Goal: Task Accomplishment & Management: Manage account settings

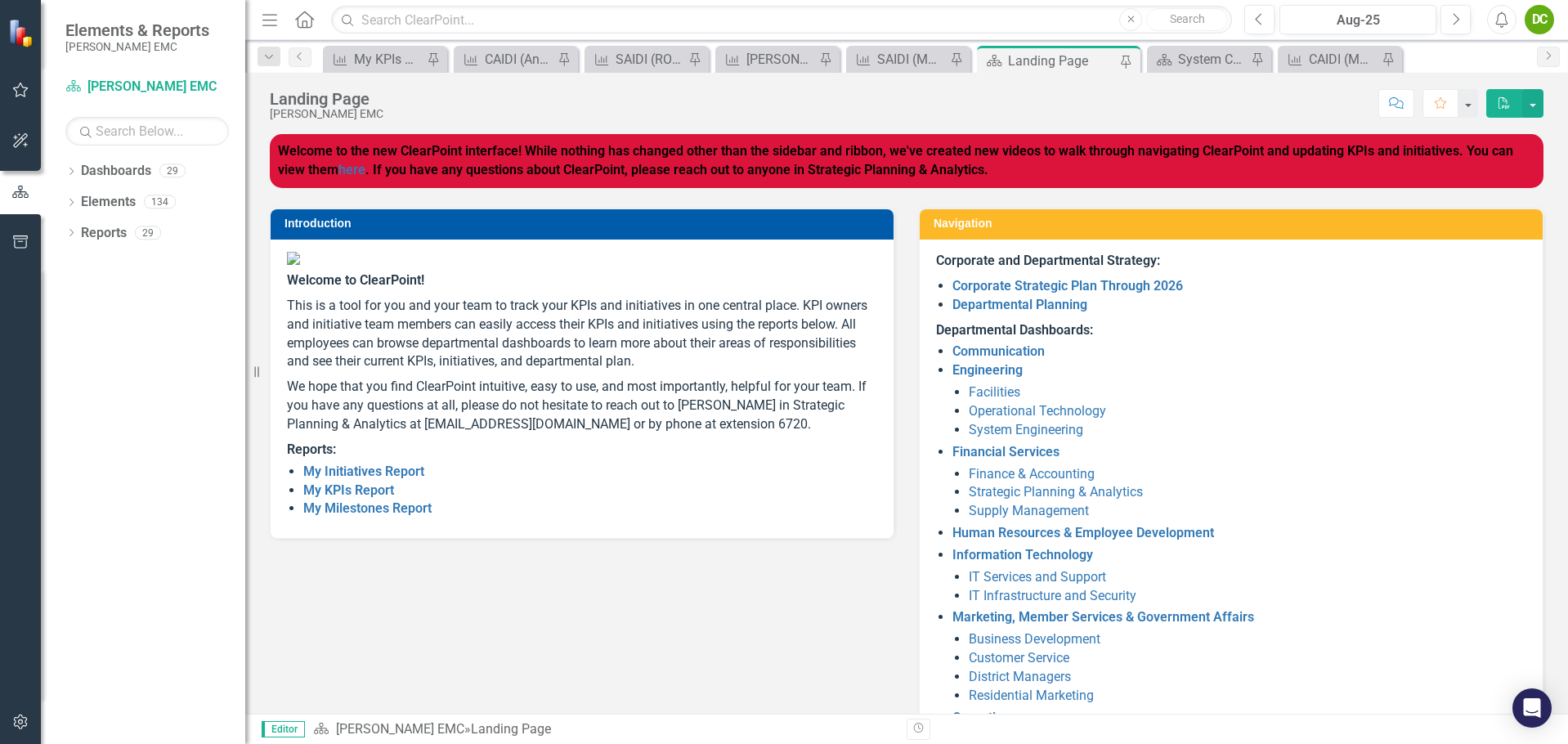
click at [1457, 353] on li "Communication" at bounding box center [1239, 352] width 574 height 19
click at [291, 58] on link "Previous" at bounding box center [300, 58] width 23 height 19
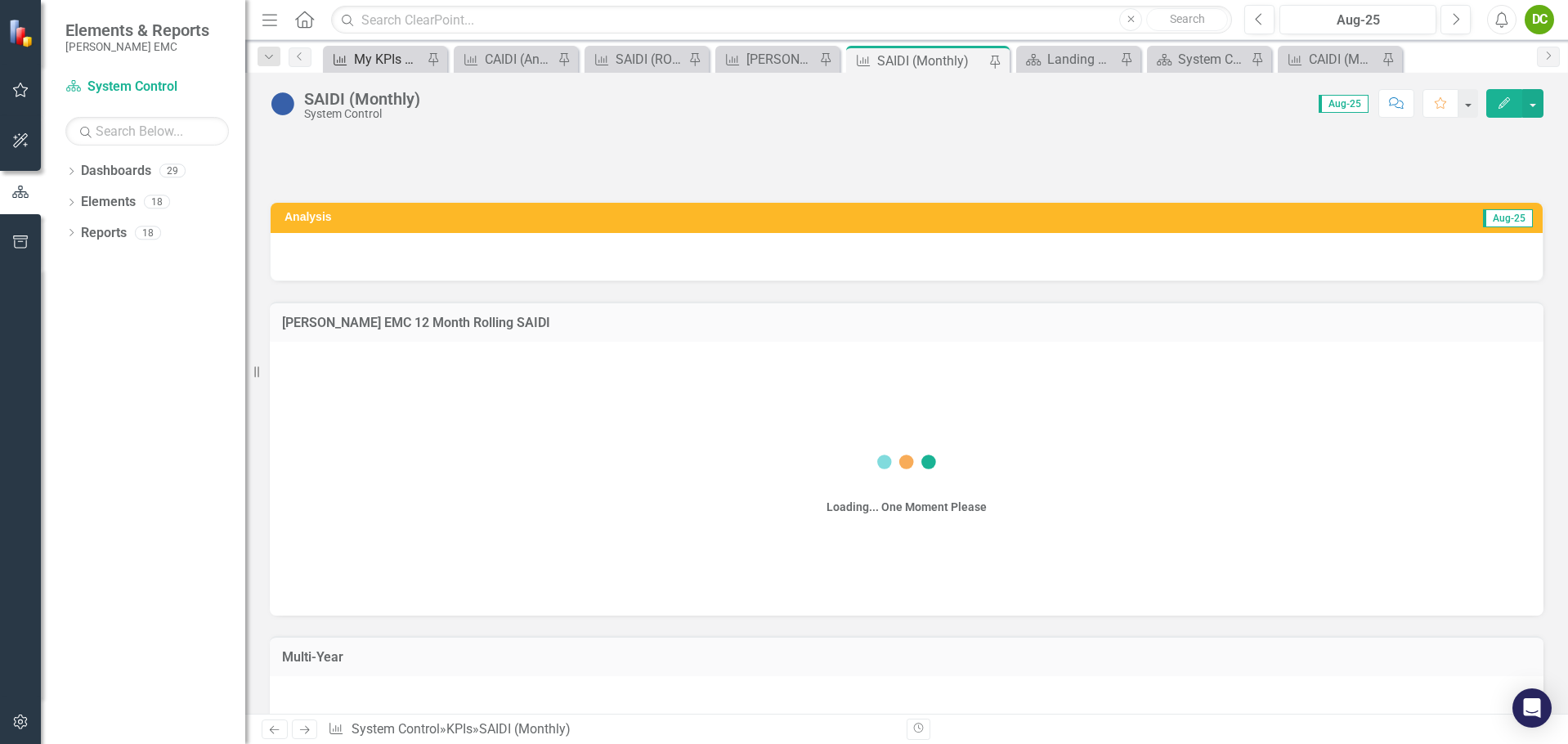
click at [363, 57] on div "My KPIs Report" at bounding box center [389, 58] width 69 height 20
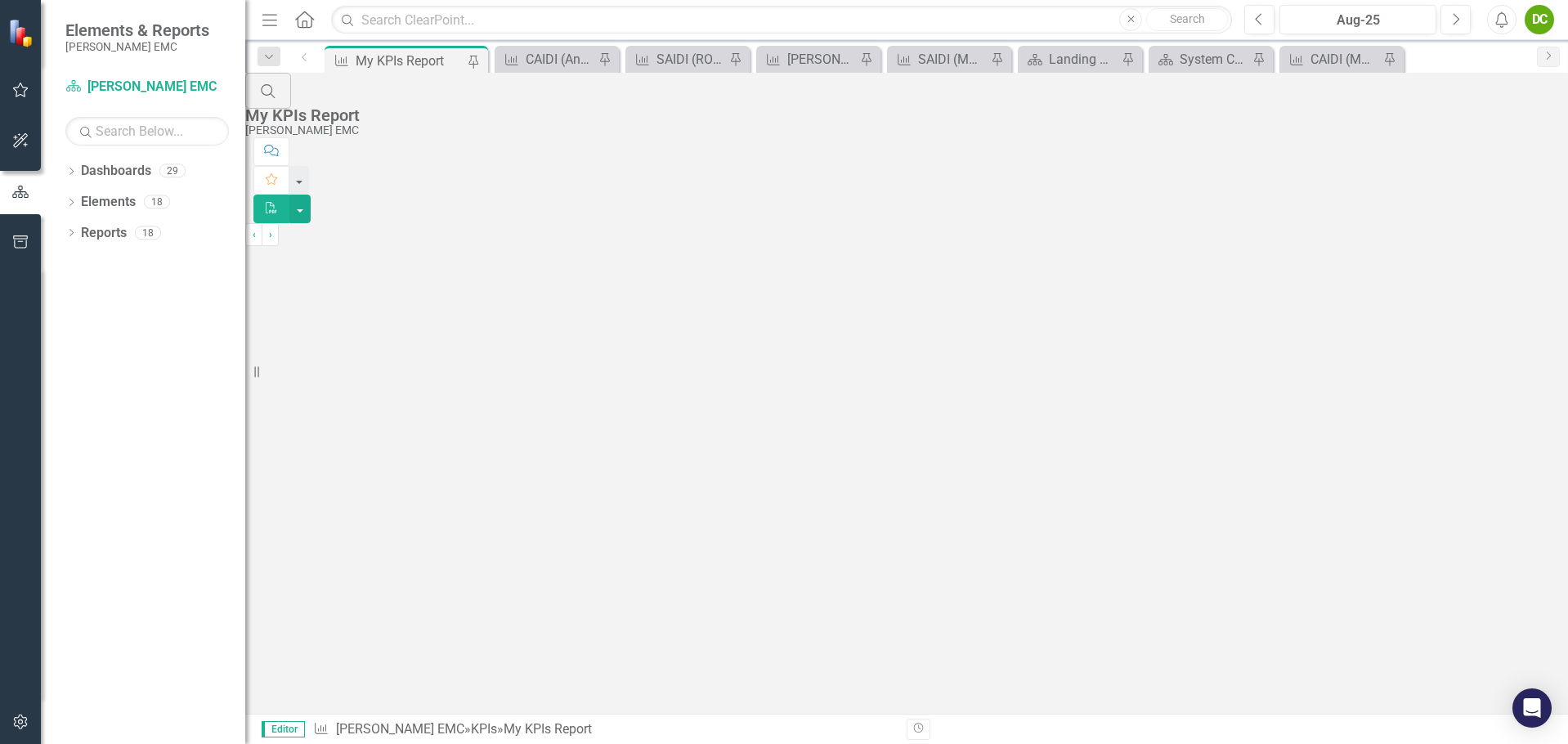
click at [366, 54] on div "My KPIs Report" at bounding box center [409, 60] width 108 height 20
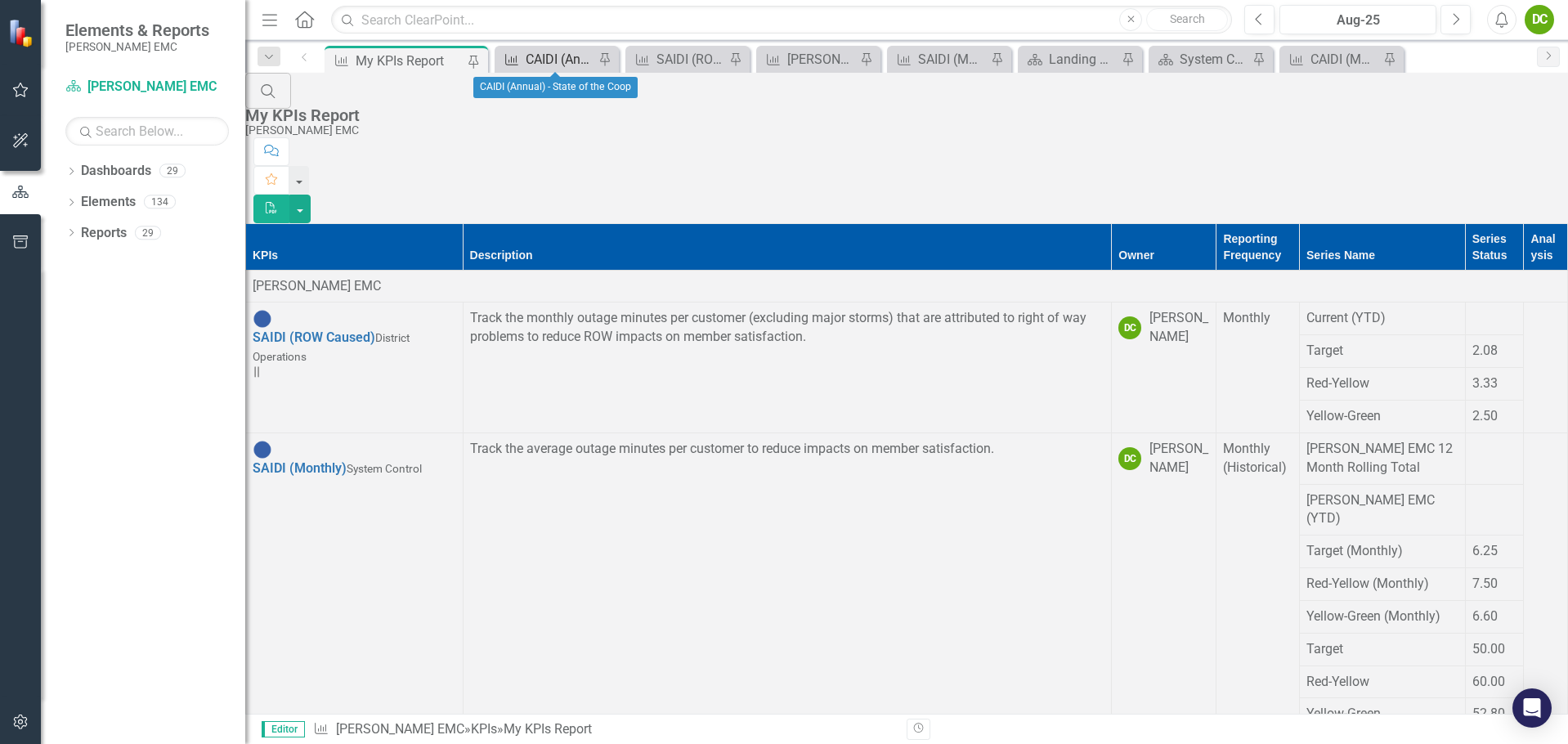
click at [547, 60] on div "CAIDI (Annual) - State of the Coop" at bounding box center [560, 58] width 69 height 20
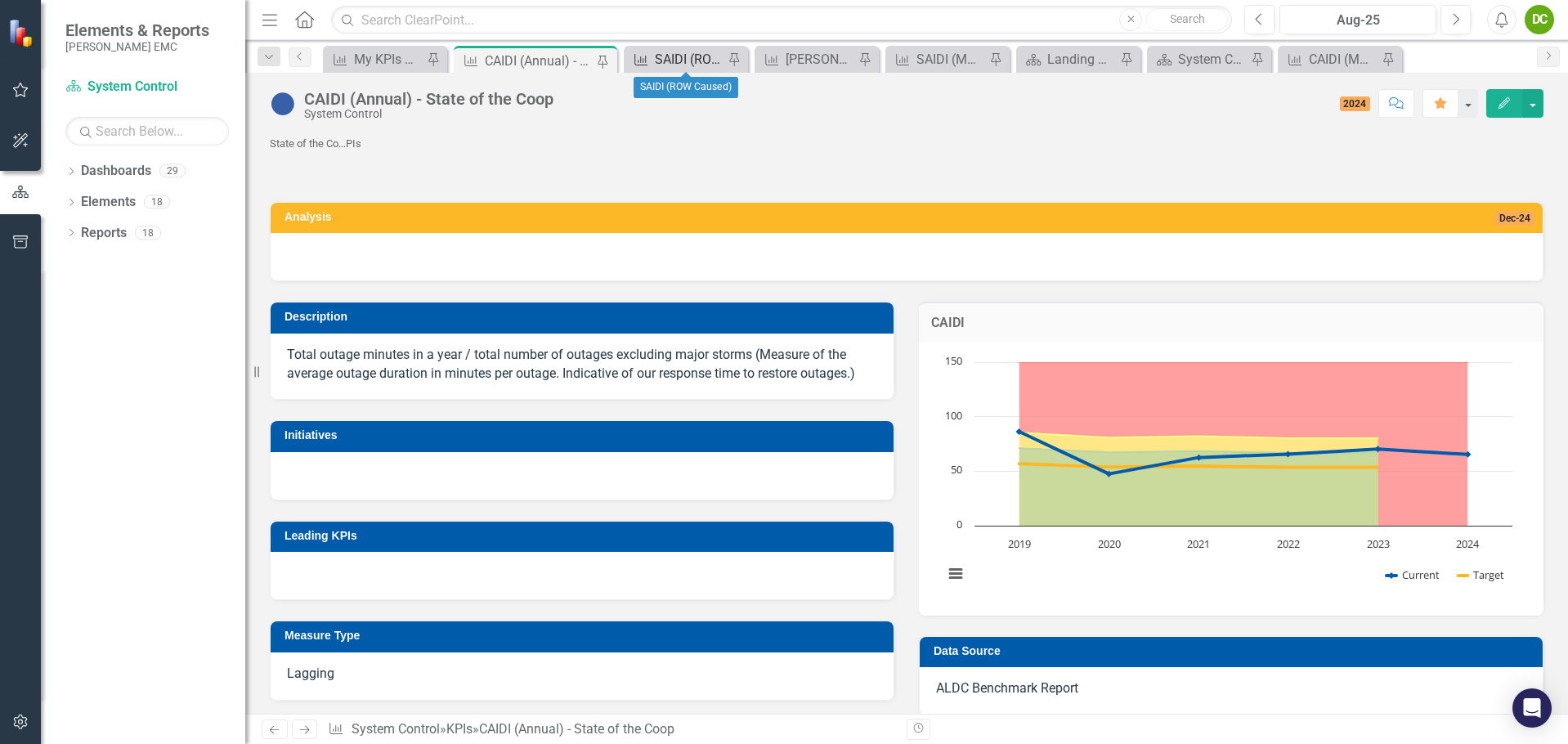
click at [656, 63] on div "SAIDI (ROW Caused)" at bounding box center [689, 58] width 69 height 20
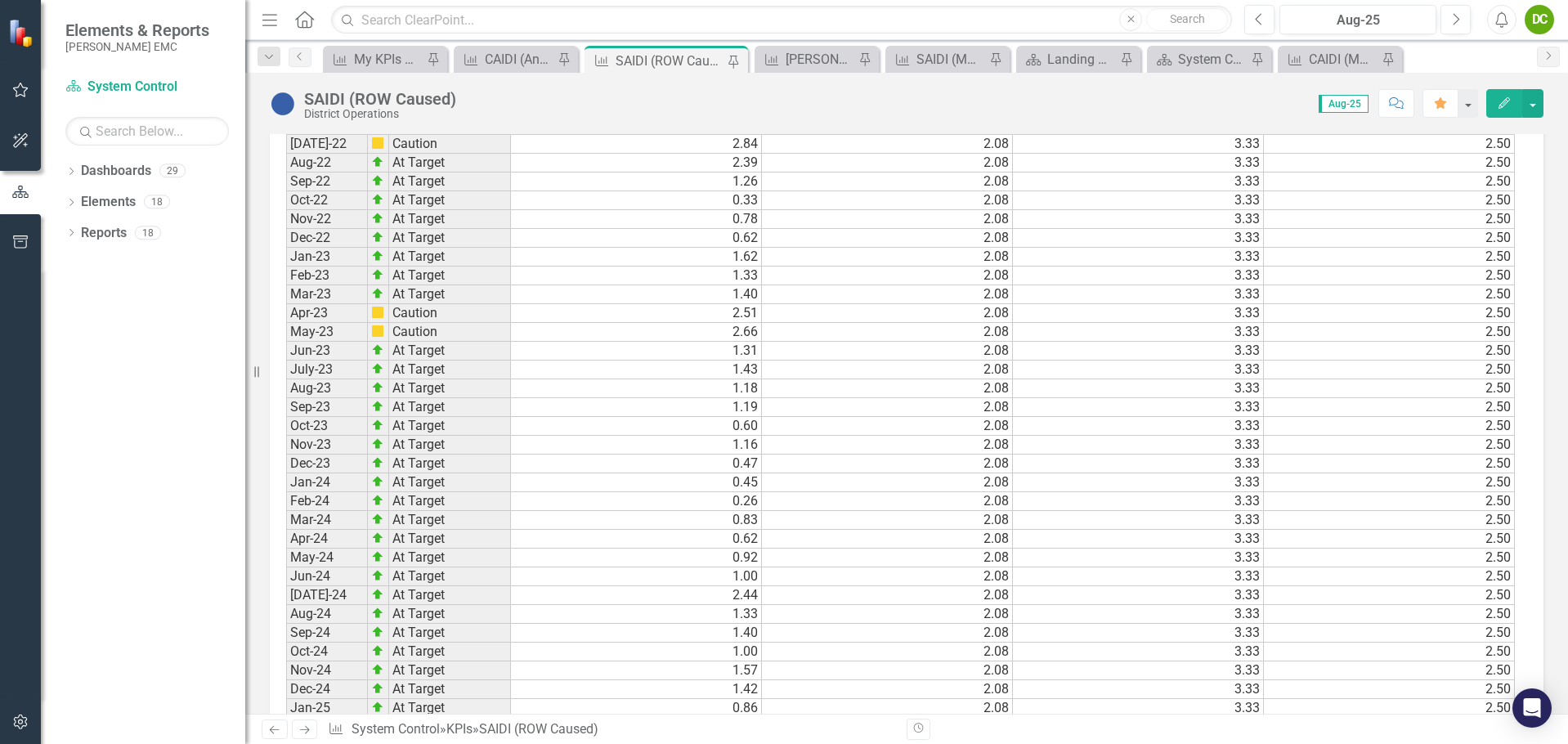
scroll to position [1490, 0]
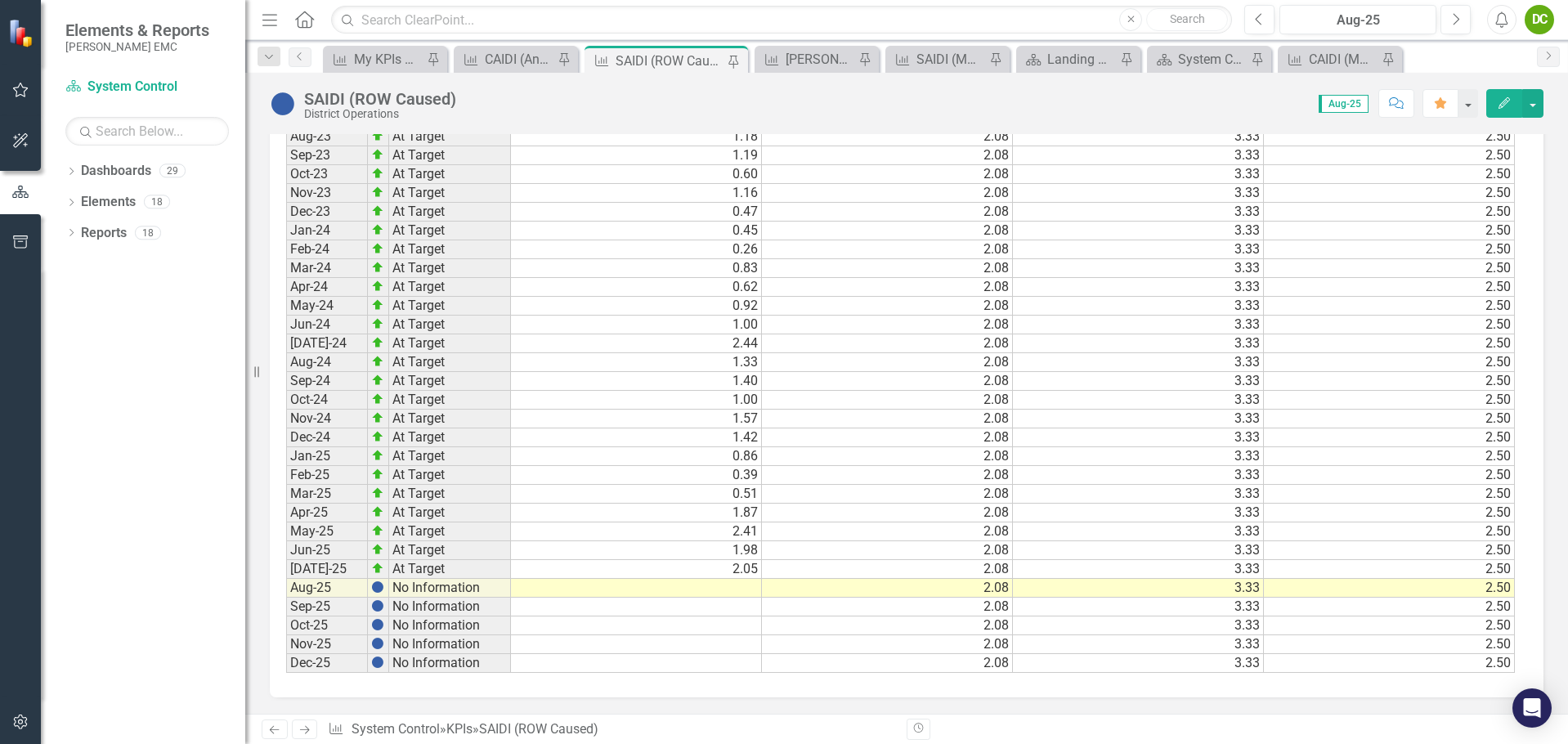
click at [725, 587] on td at bounding box center [636, 587] width 251 height 19
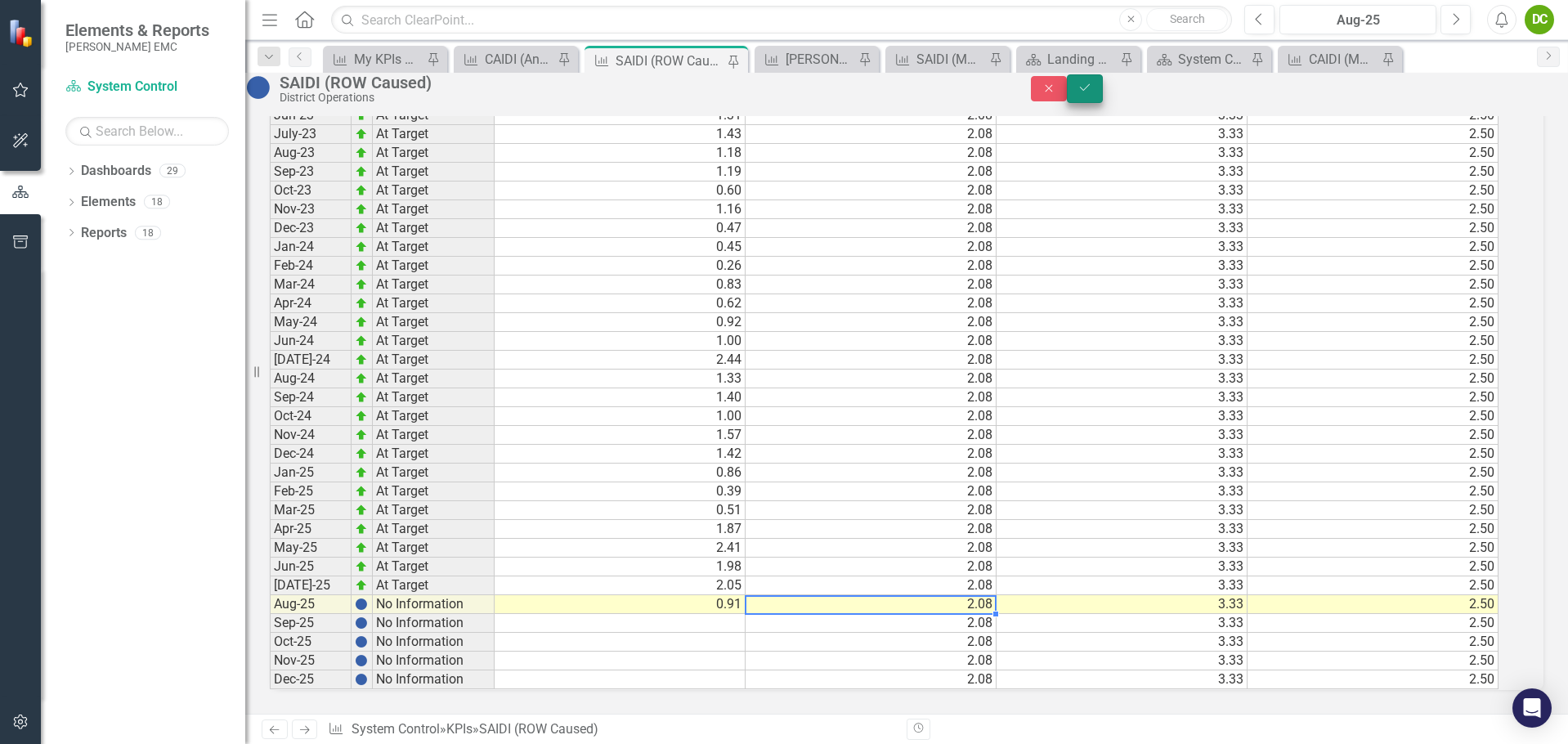
type textarea "2.08"
click at [1092, 93] on icon "Save" at bounding box center [1084, 87] width 15 height 12
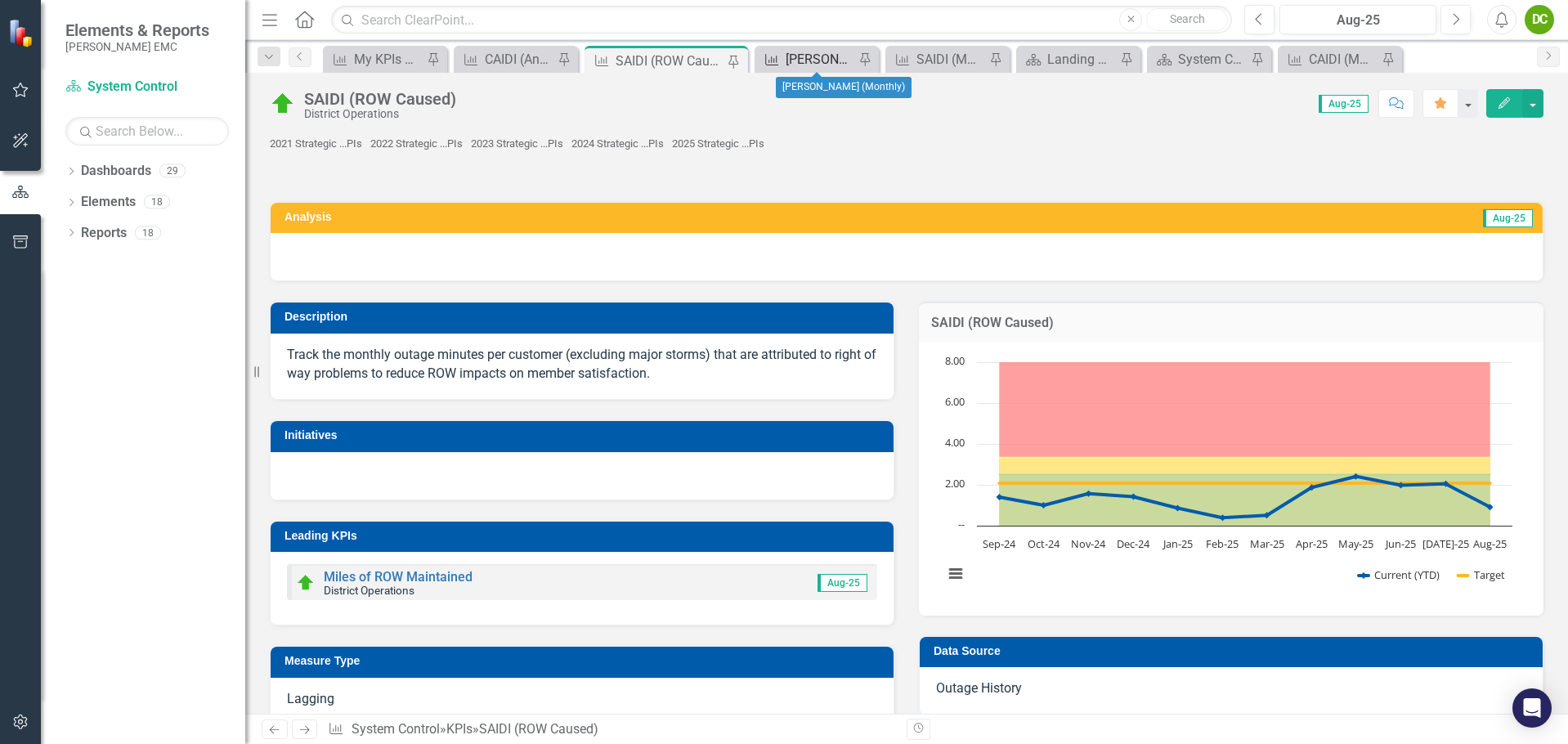
click at [803, 66] on div "[PERSON_NAME] (Monthly)" at bounding box center [820, 58] width 69 height 20
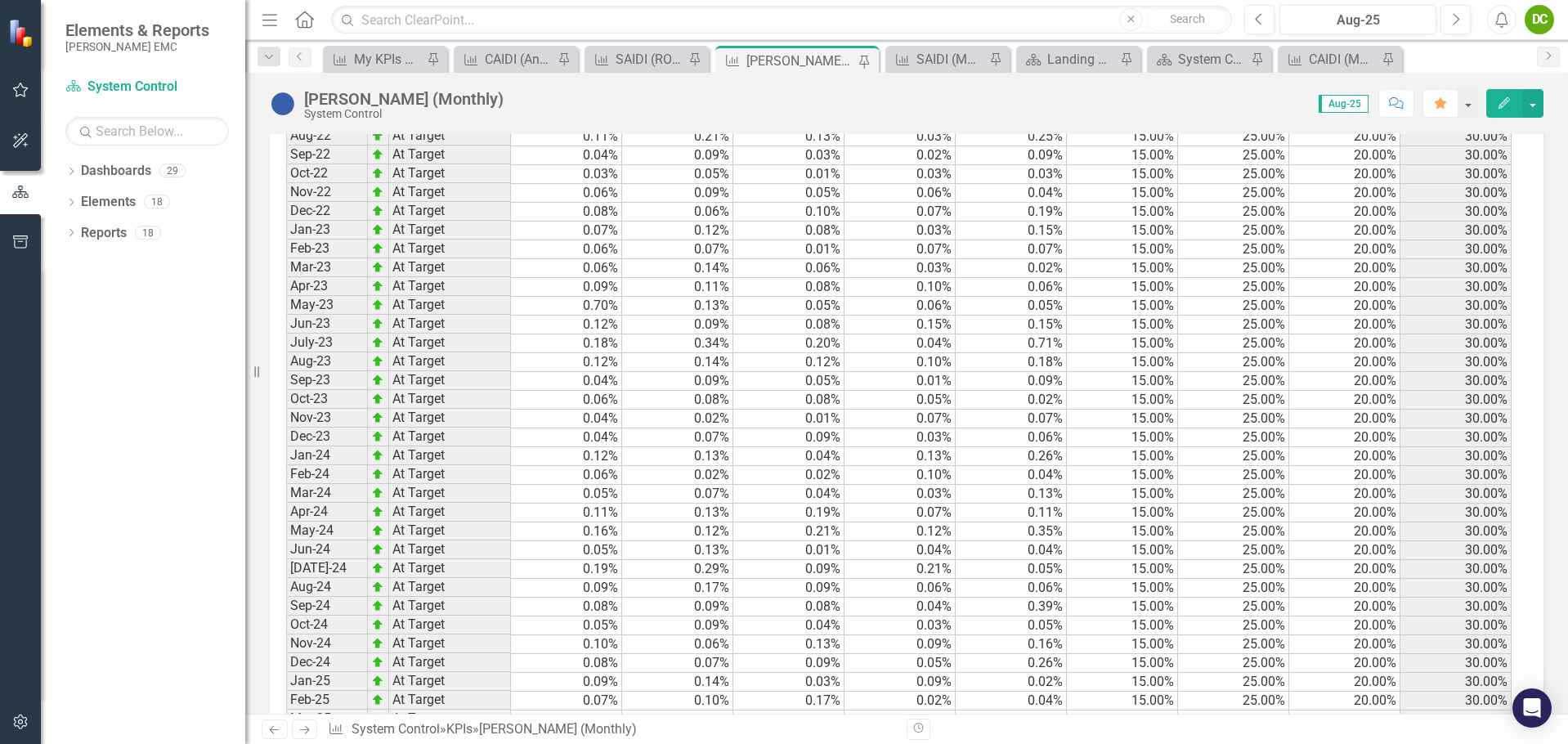
scroll to position [2022, 0]
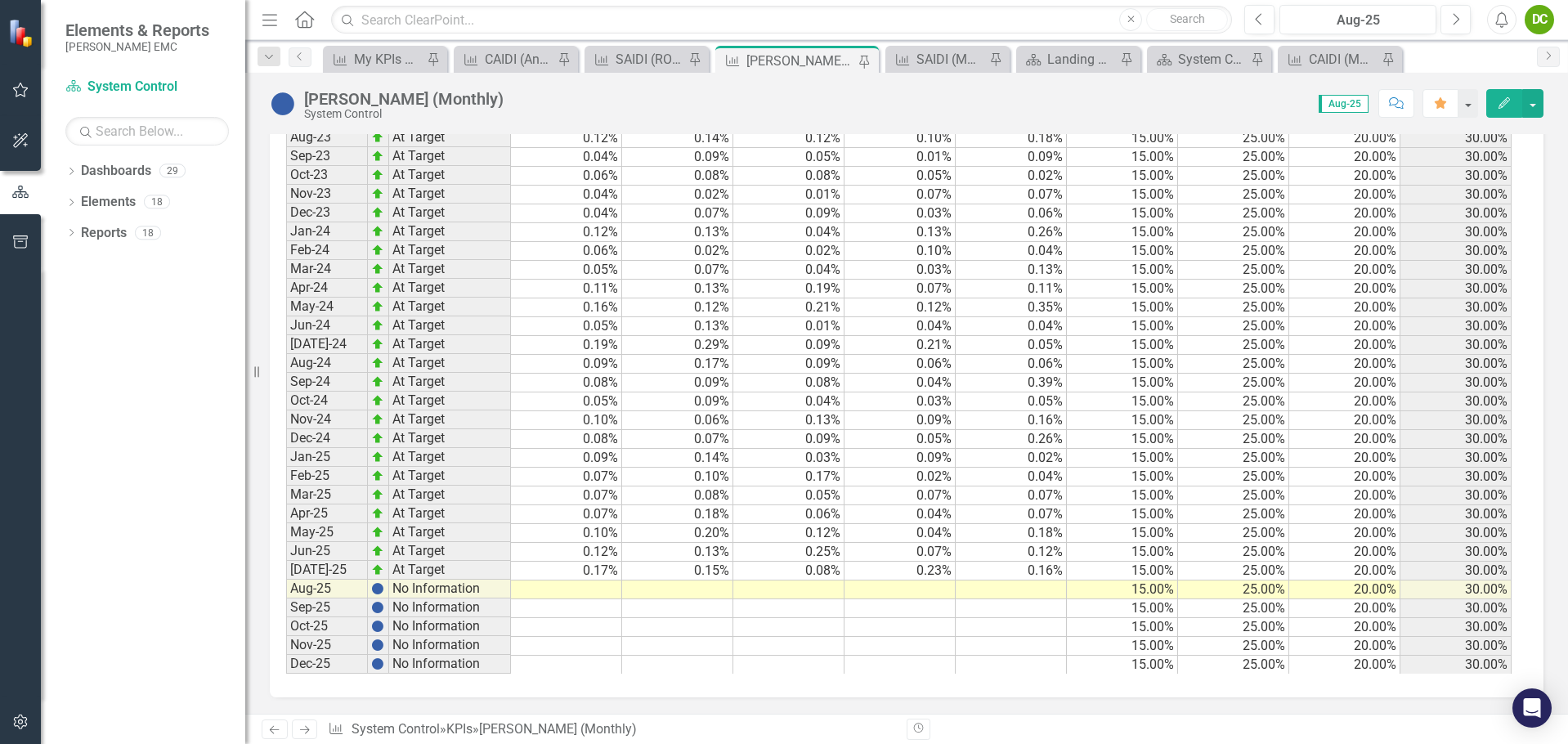
click at [583, 585] on td at bounding box center [566, 589] width 111 height 19
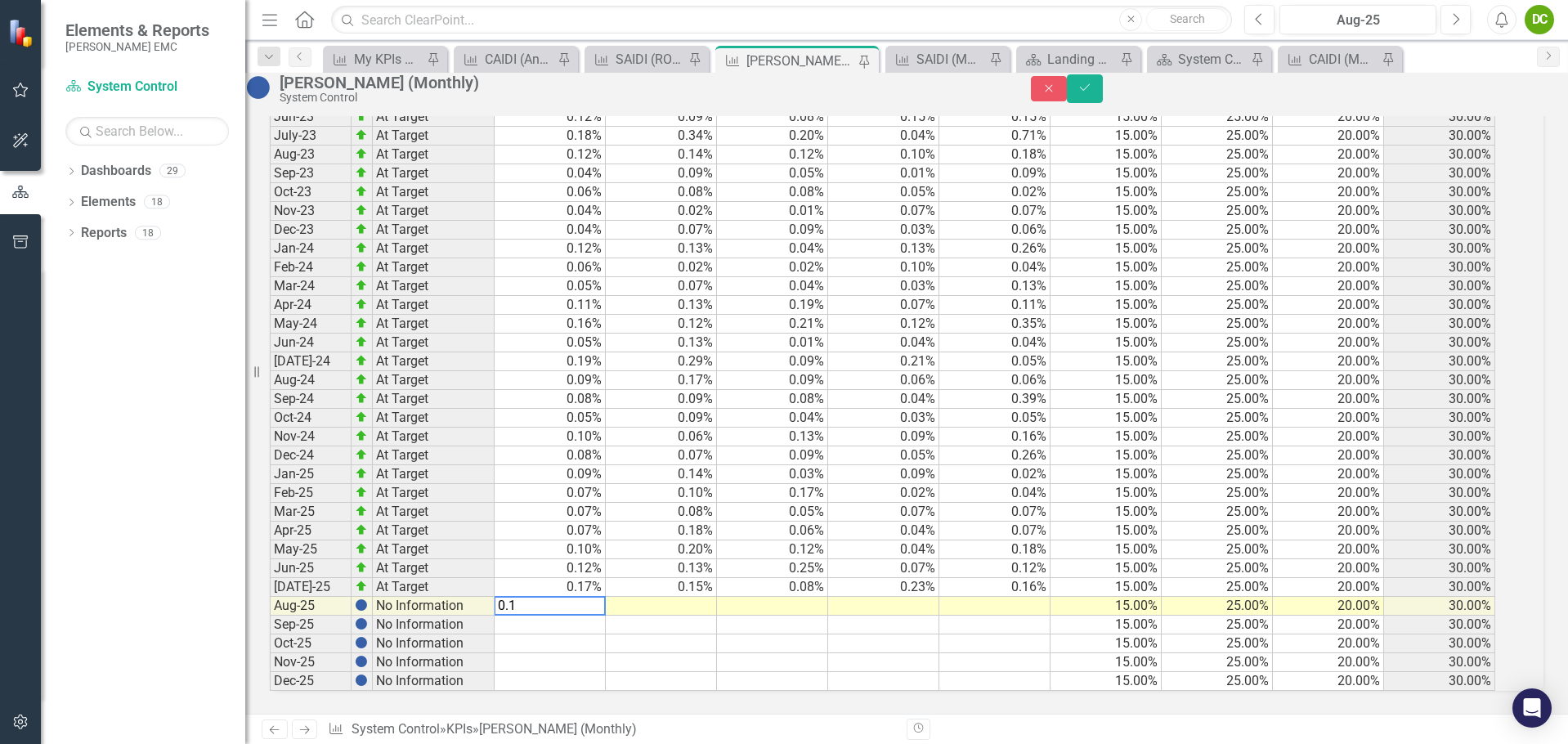
type textarea "0.10"
click at [685, 597] on td at bounding box center [661, 606] width 111 height 19
type textarea "0.11"
click at [812, 597] on td at bounding box center [772, 606] width 111 height 19
type textarea "0.05"
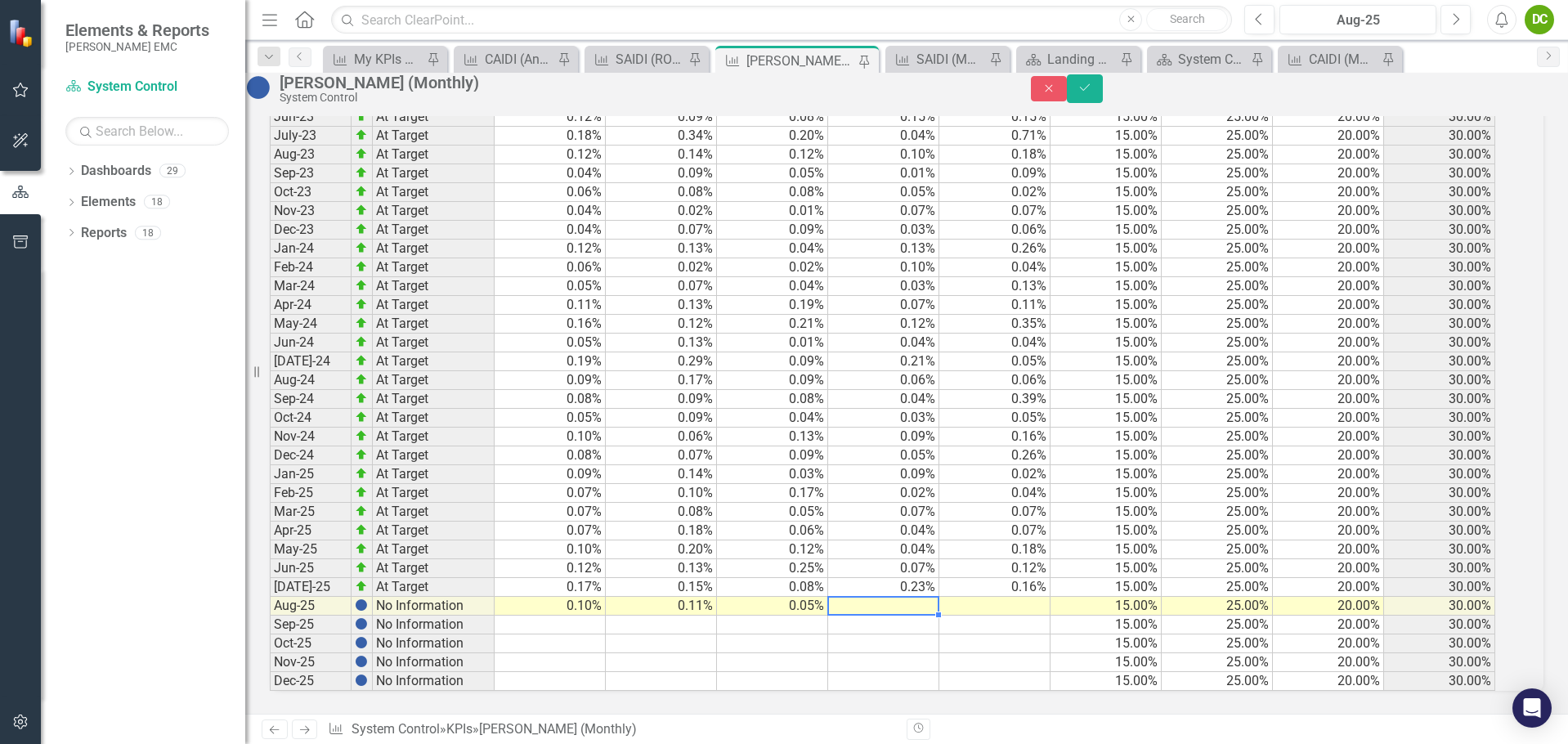
click at [921, 597] on td at bounding box center [883, 606] width 111 height 19
type textarea "0.10"
click at [1021, 597] on td at bounding box center [994, 606] width 111 height 19
type textarea "15"
click at [1103, 87] on button "Save" at bounding box center [1084, 89] width 36 height 28
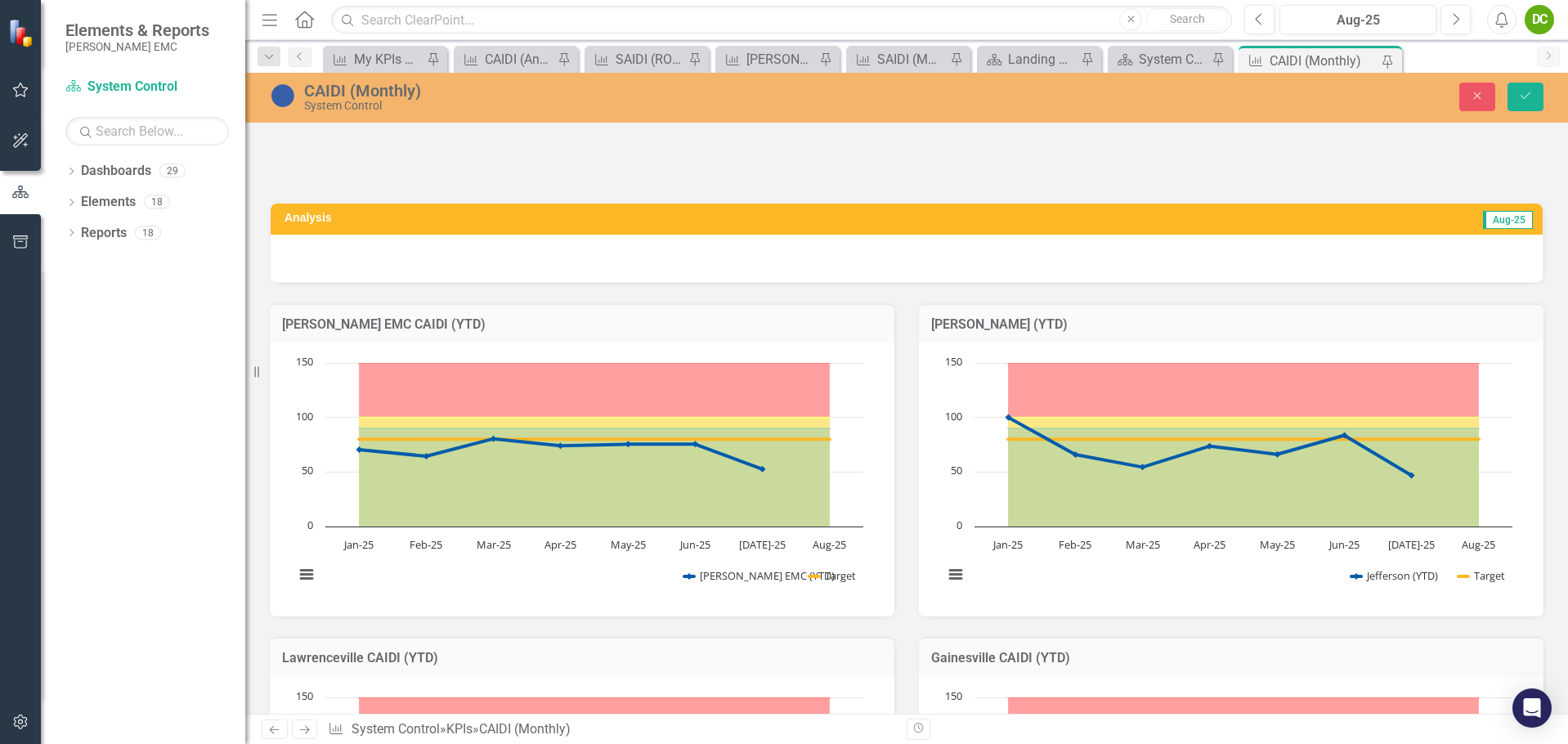
scroll to position [2022, 0]
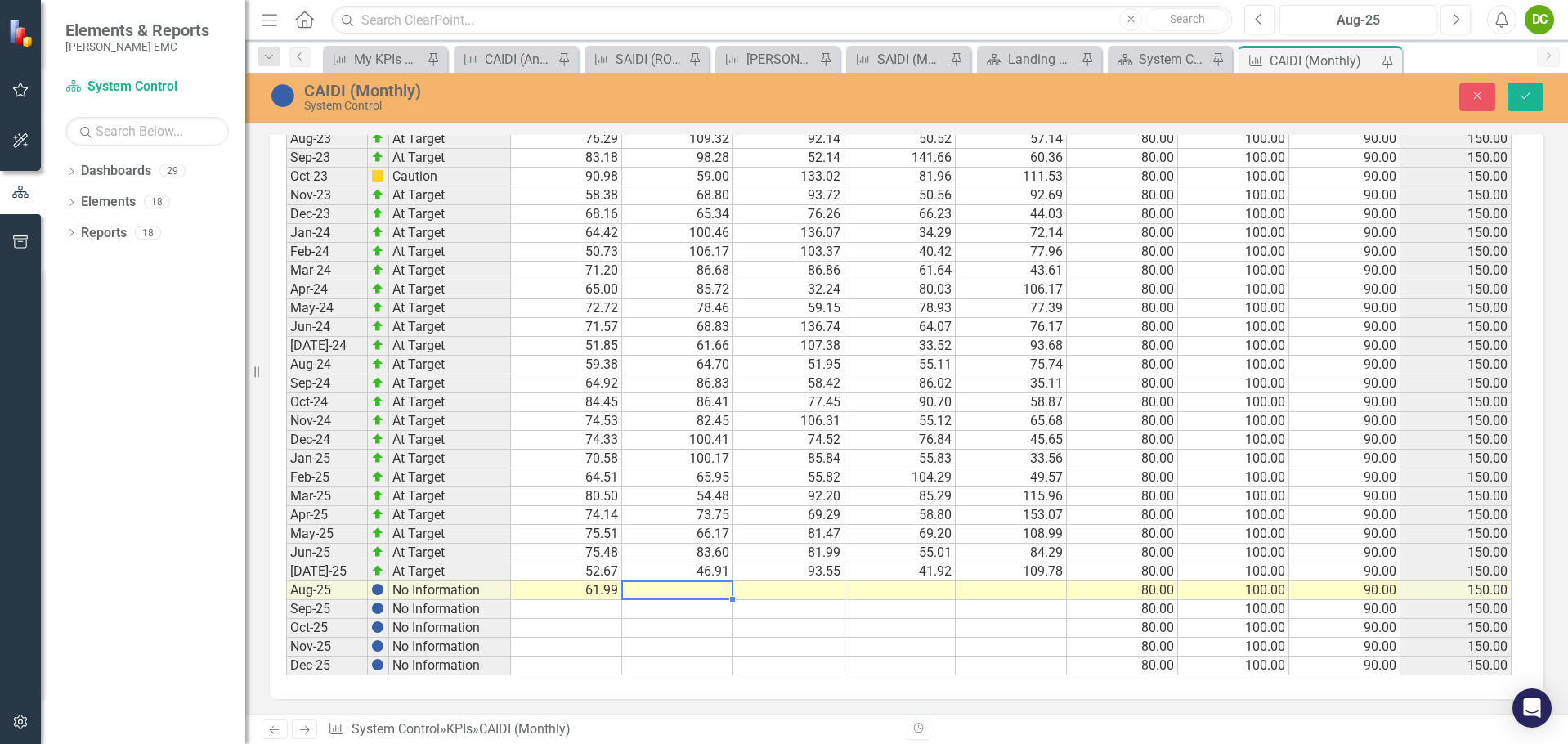
click at [669, 590] on td at bounding box center [677, 590] width 111 height 19
type textarea "77.37"
click at [803, 585] on td at bounding box center [788, 590] width 111 height 19
type textarea "88.43"
click at [888, 591] on td at bounding box center [899, 590] width 111 height 19
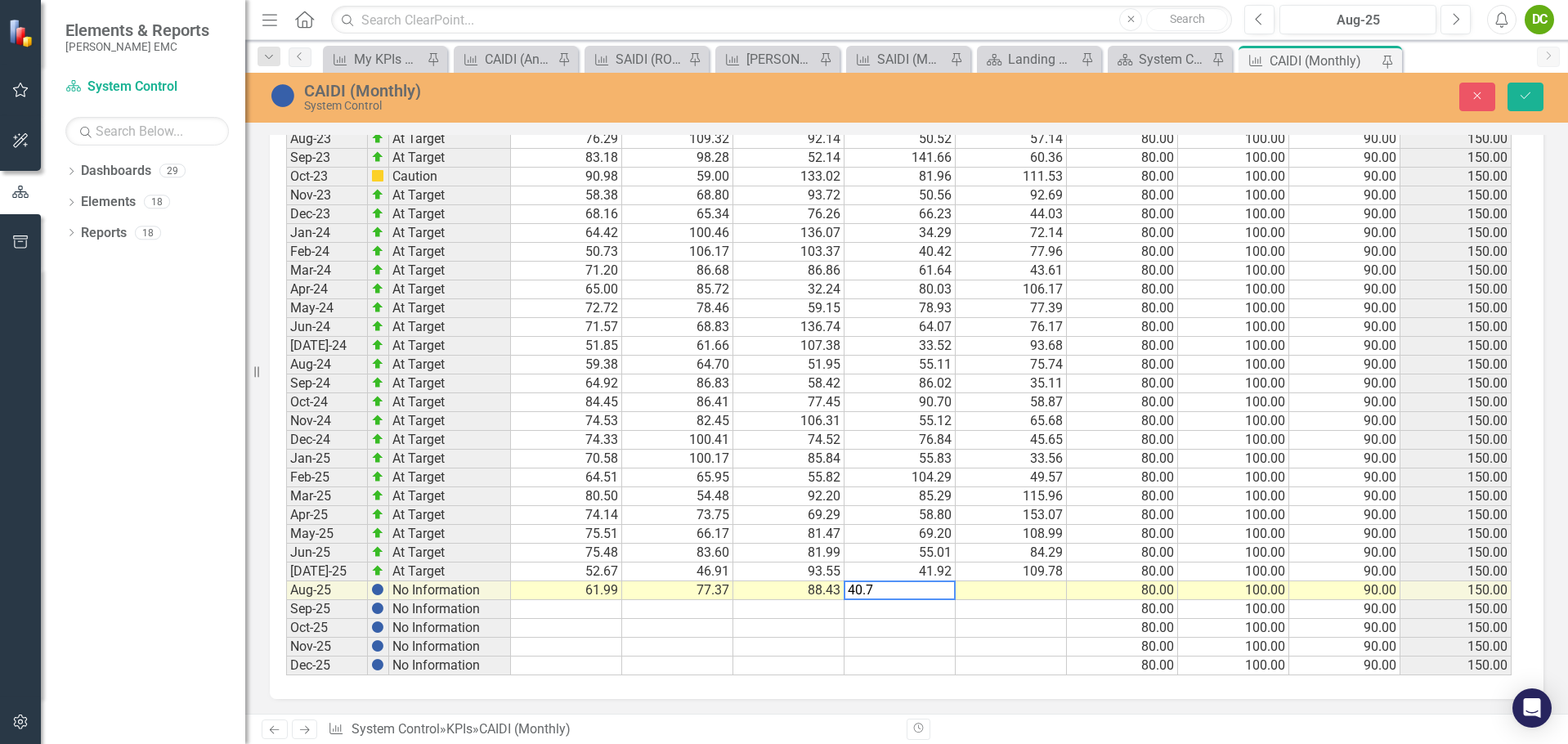
type textarea "40.76"
click at [1032, 587] on td at bounding box center [1011, 590] width 111 height 19
type textarea "80"
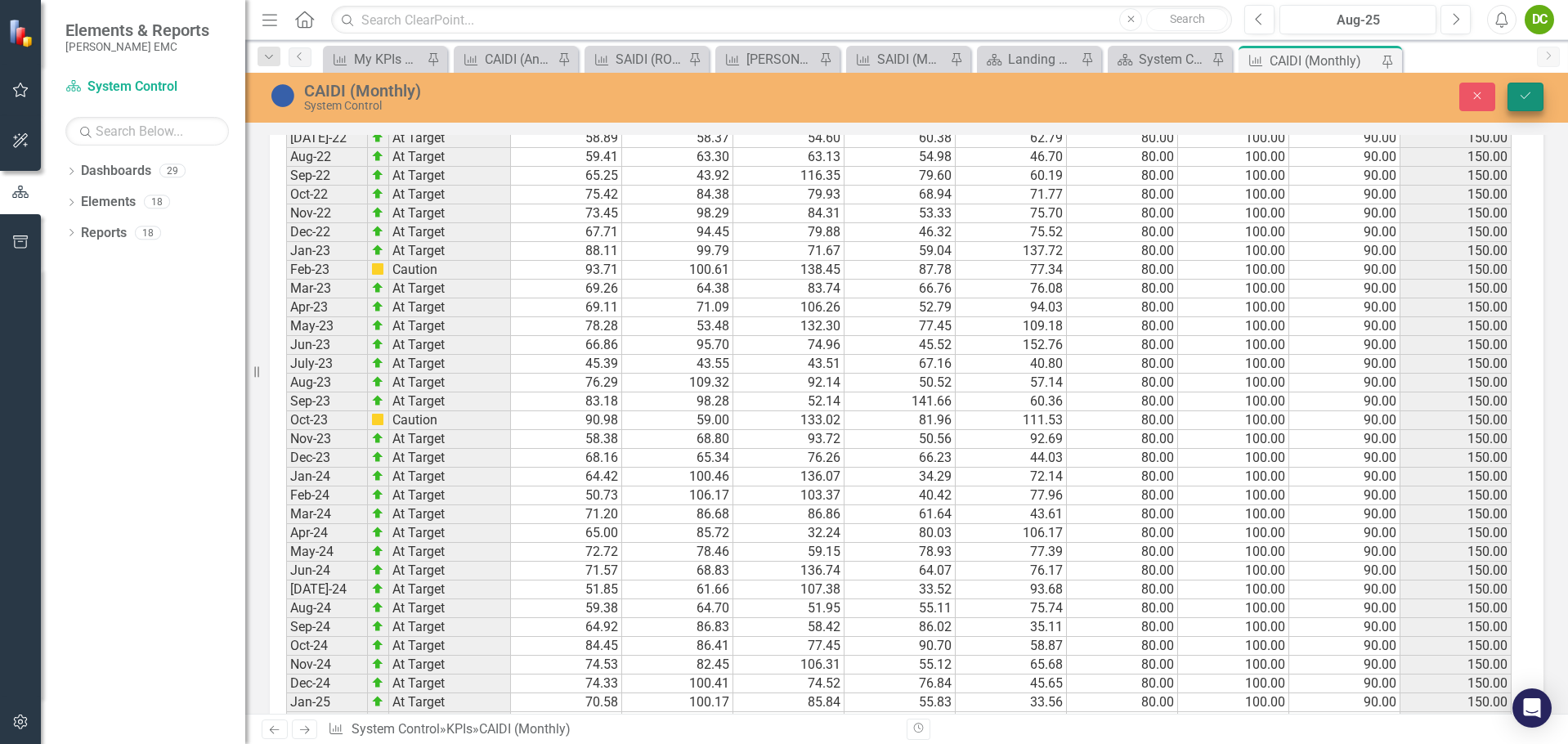
scroll to position [1777, 0]
click at [1527, 90] on button "Save" at bounding box center [1525, 97] width 36 height 28
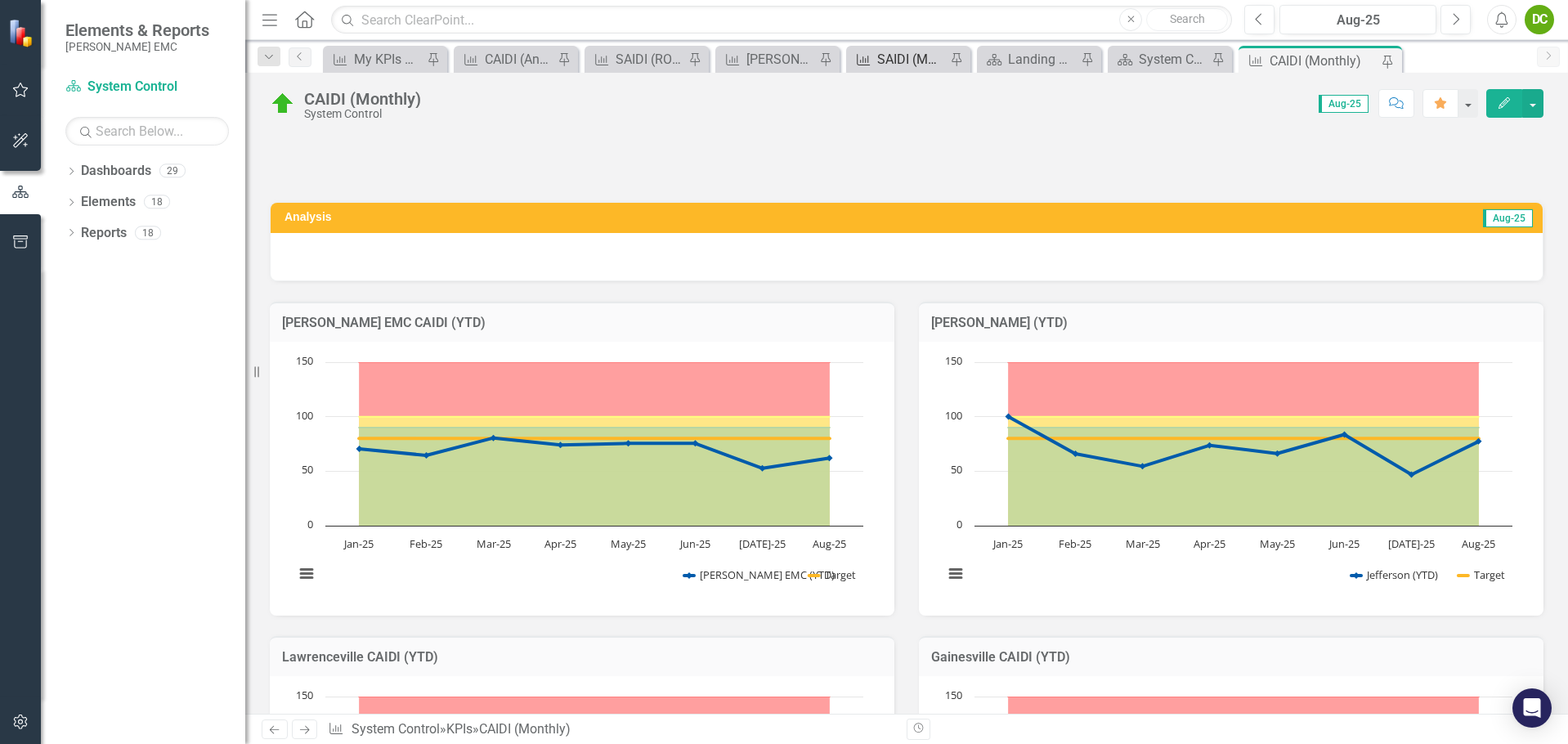
click at [907, 58] on div "SAIDI (Monthly)" at bounding box center [912, 58] width 69 height 20
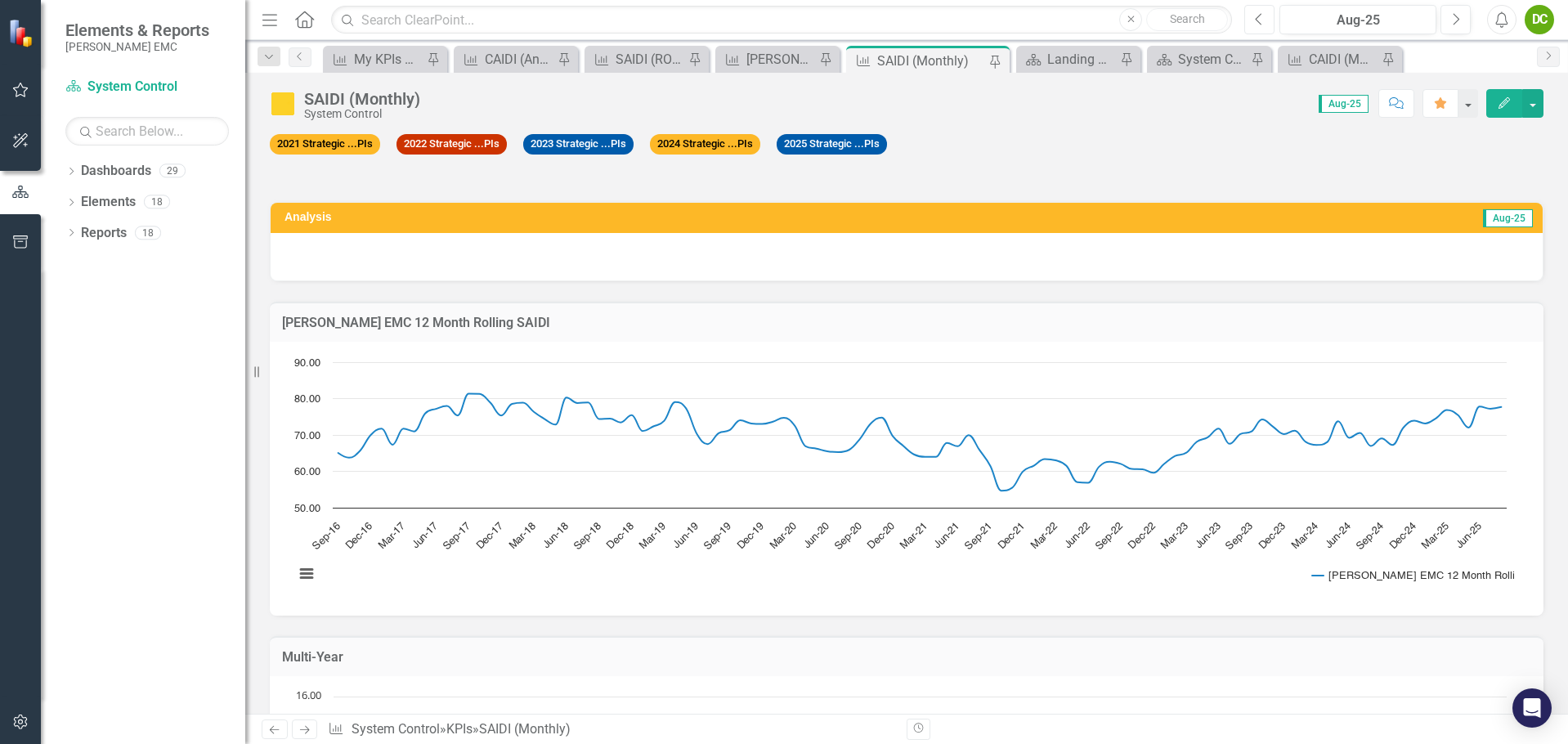
click at [1248, 14] on button "Previous" at bounding box center [1259, 19] width 30 height 29
